Goal: Navigation & Orientation: Go to known website

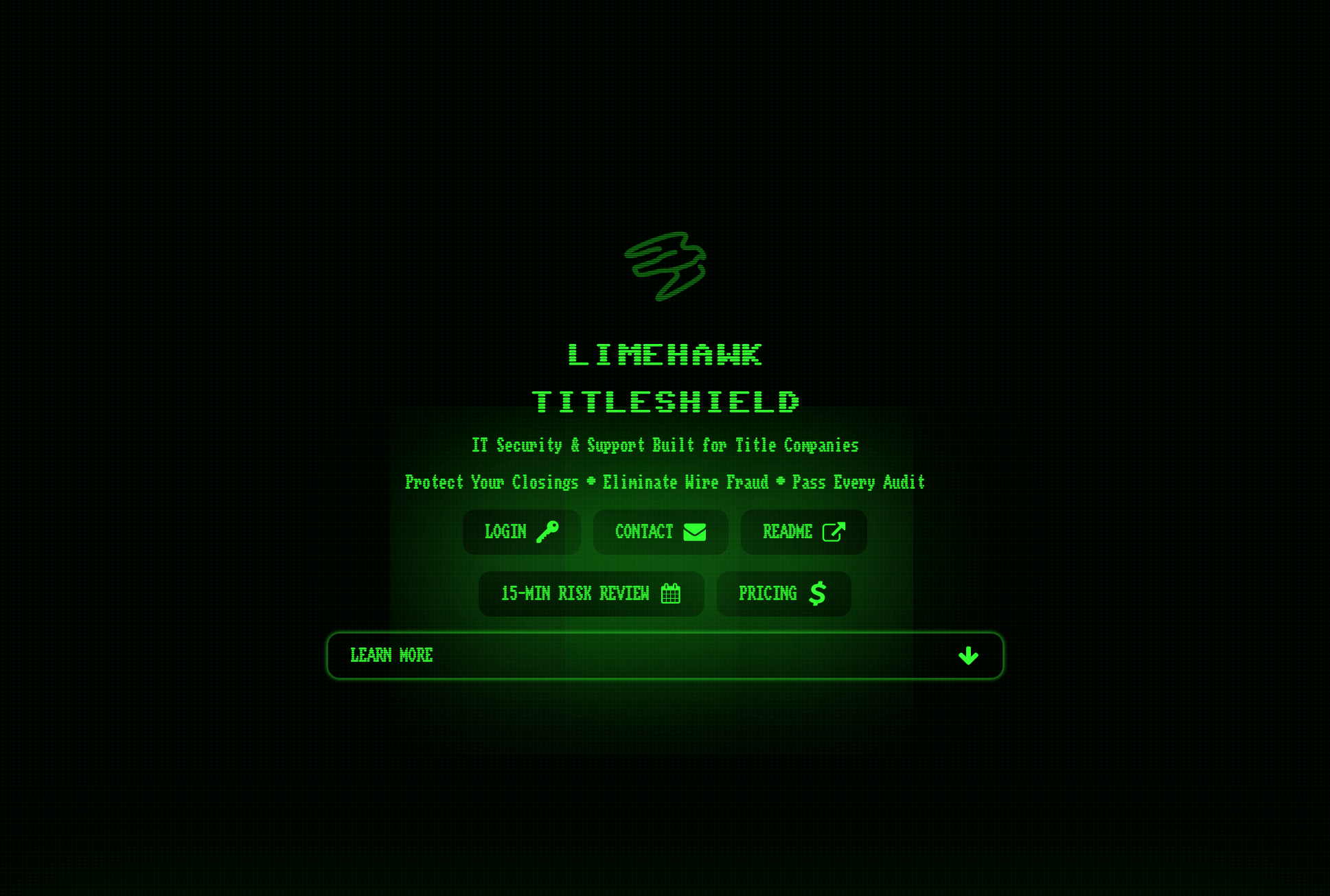
drag, startPoint x: 120, startPoint y: 0, endPoint x: 102, endPoint y: 62, distance: 64.6
click at [102, 62] on div "Limehawk TitleShield IT Security & Support Built for Title Companies Protect Yo…" at bounding box center [665, 448] width 1330 height 896
